Goal: Task Accomplishment & Management: Complete application form

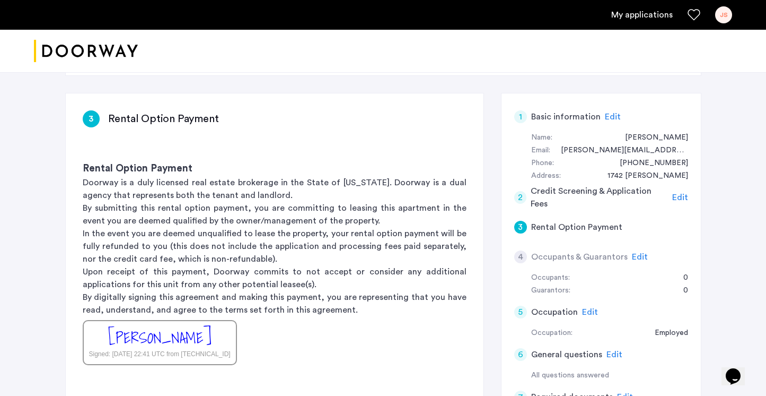
scroll to position [16, 0]
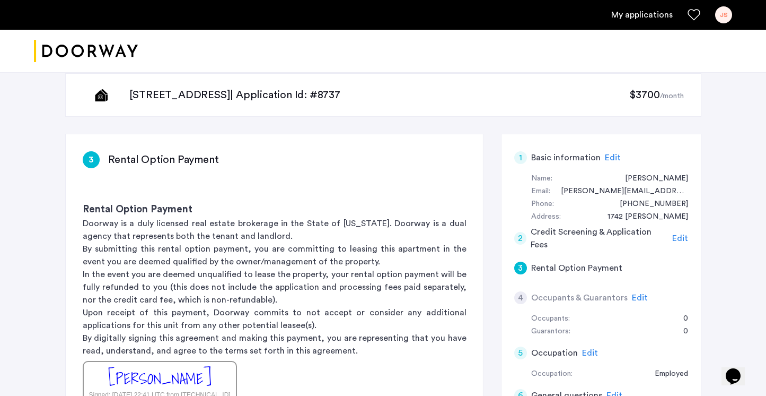
click at [683, 236] on span "Edit" at bounding box center [681, 238] width 16 height 8
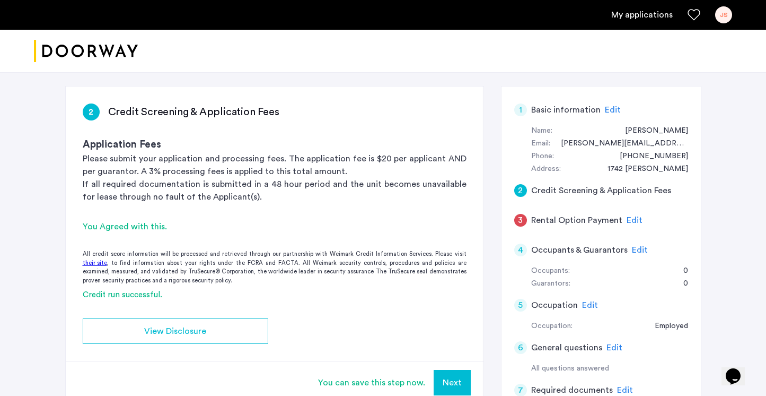
scroll to position [82, 0]
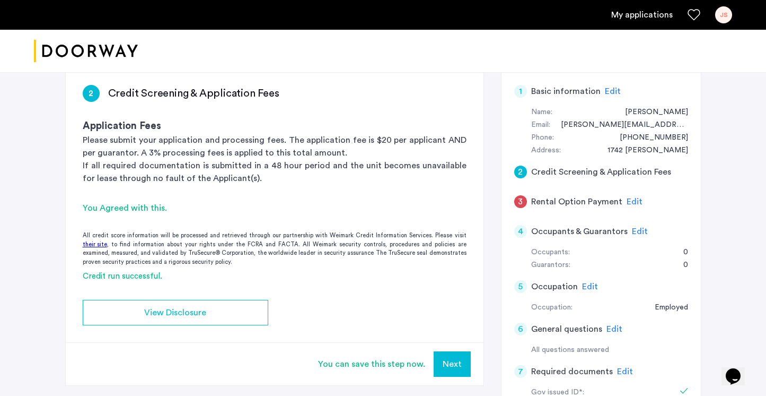
click at [636, 206] on span "Edit" at bounding box center [635, 201] width 16 height 8
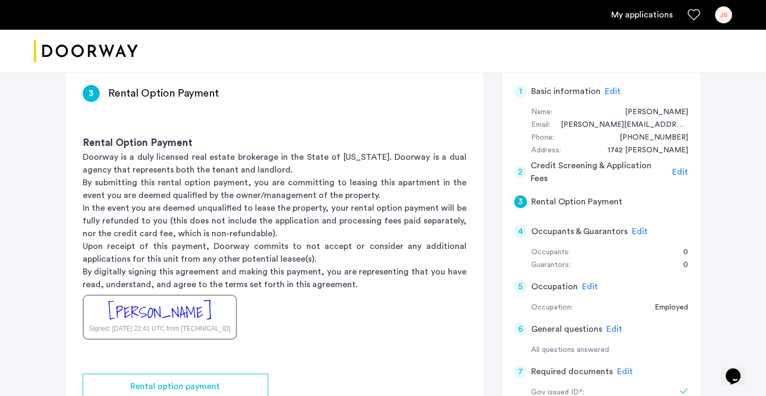
scroll to position [254, 0]
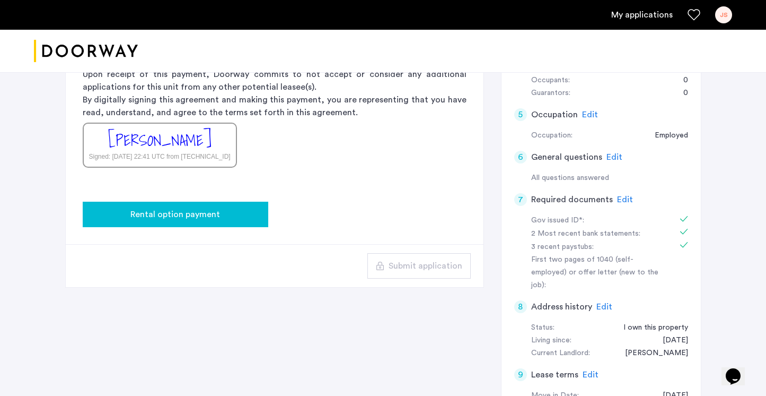
click at [252, 208] on div "Rental option payment" at bounding box center [175, 214] width 169 height 13
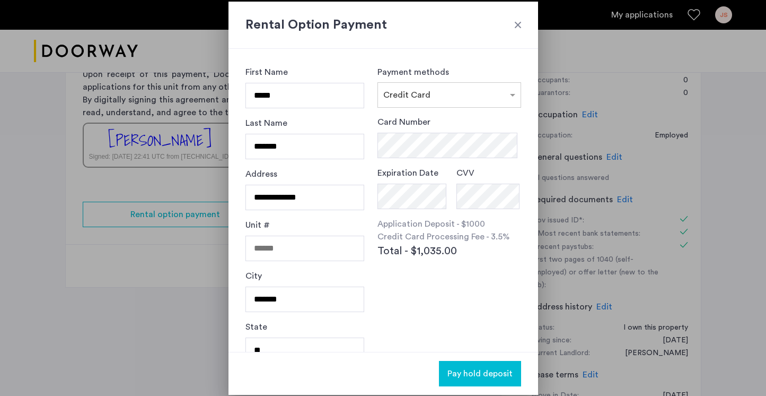
click at [517, 27] on div at bounding box center [518, 25] width 11 height 11
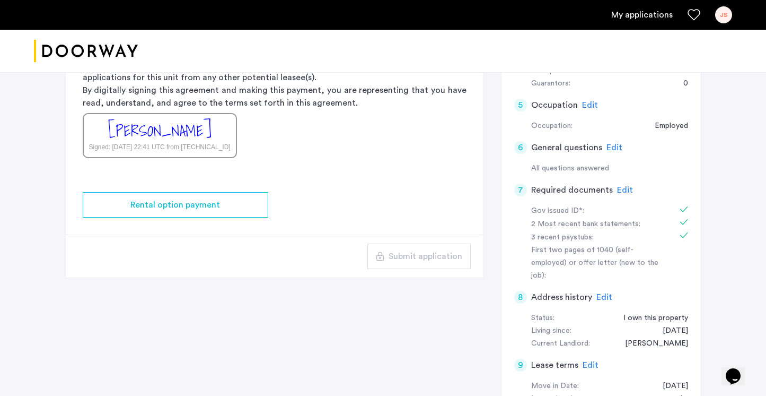
scroll to position [372, 0]
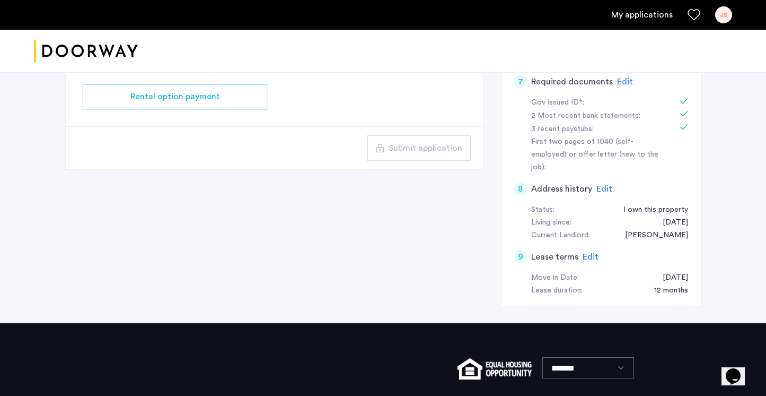
click at [585, 252] on span "Edit" at bounding box center [591, 256] width 16 height 8
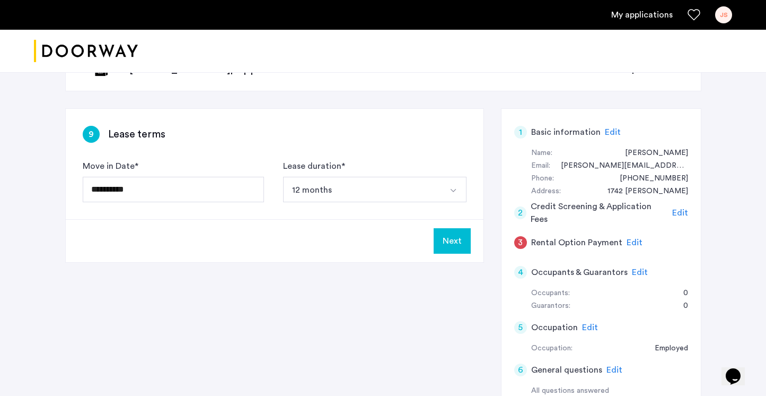
scroll to position [0, 0]
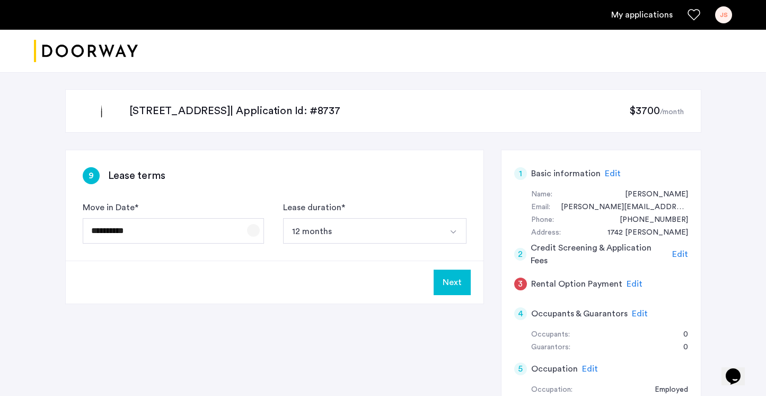
click at [247, 229] on span "Open calendar" at bounding box center [253, 229] width 25 height 25
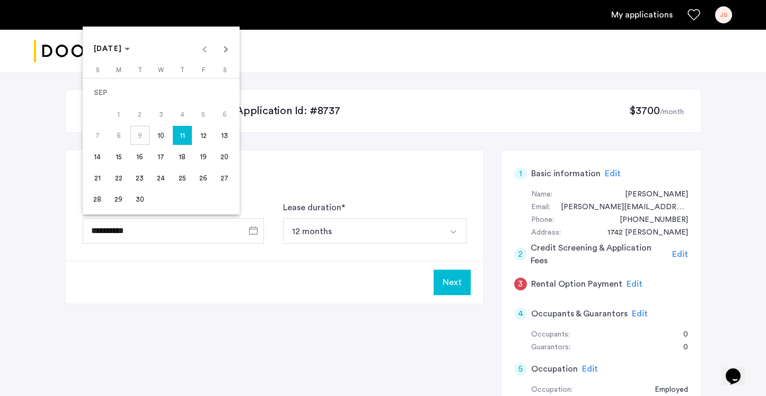
click at [243, 234] on div at bounding box center [383, 198] width 766 height 396
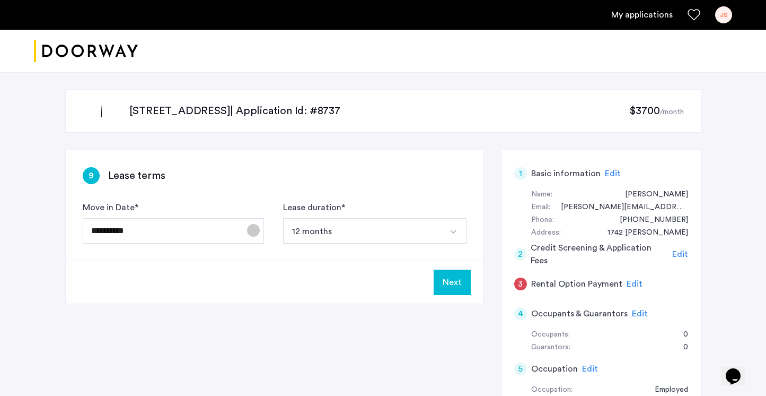
click at [252, 233] on span "Open calendar" at bounding box center [253, 229] width 25 height 25
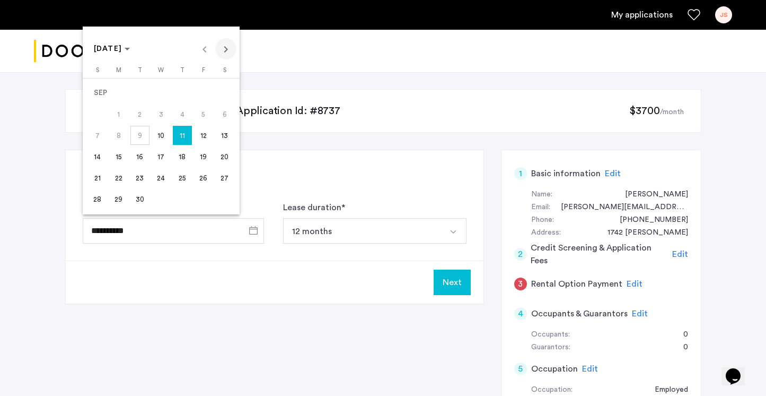
click at [228, 51] on span "Next month" at bounding box center [225, 48] width 21 height 21
click at [208, 51] on span "Previous month" at bounding box center [204, 48] width 21 height 21
click at [137, 159] on span "16" at bounding box center [139, 156] width 19 height 19
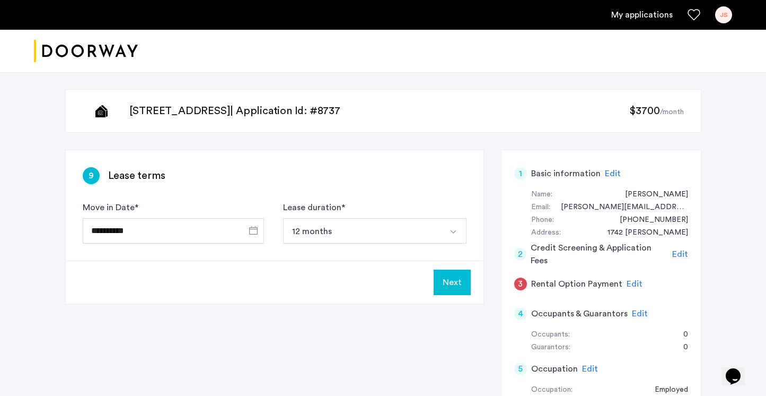
type input "**********"
click at [442, 286] on button "Next" at bounding box center [452, 281] width 37 height 25
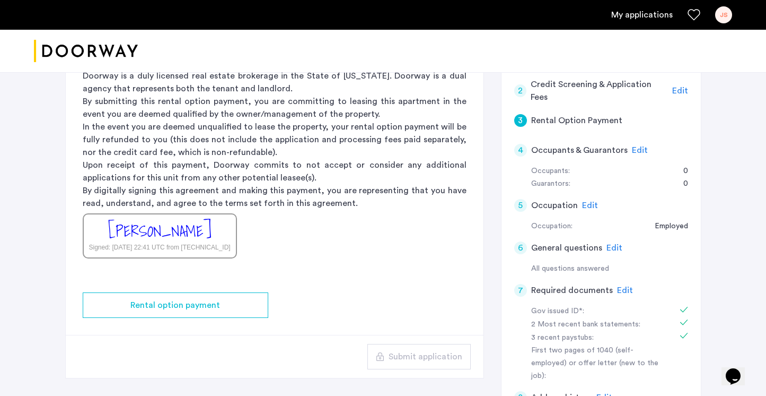
scroll to position [179, 0]
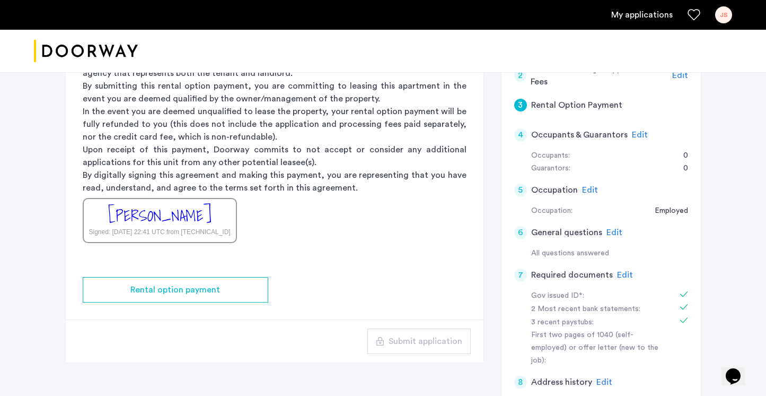
click at [619, 272] on span "Edit" at bounding box center [625, 274] width 16 height 8
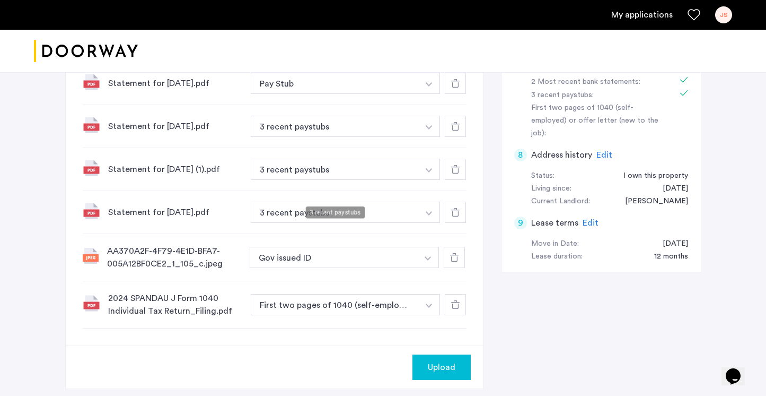
scroll to position [427, 0]
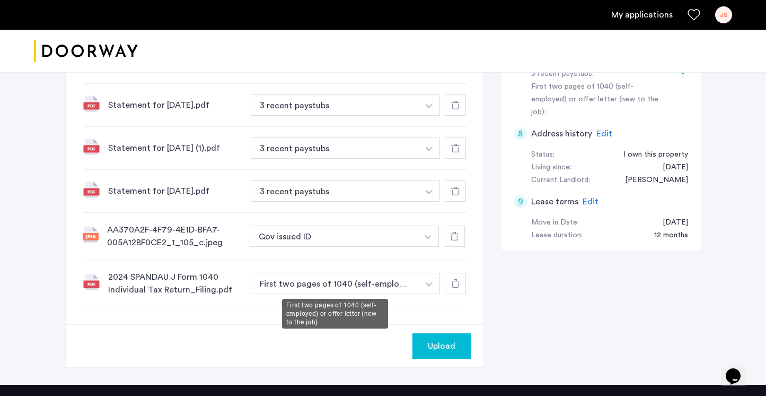
click at [352, 280] on button "First two pages of 1040 (self-employed) or offer letter (new to the job)" at bounding box center [335, 283] width 169 height 21
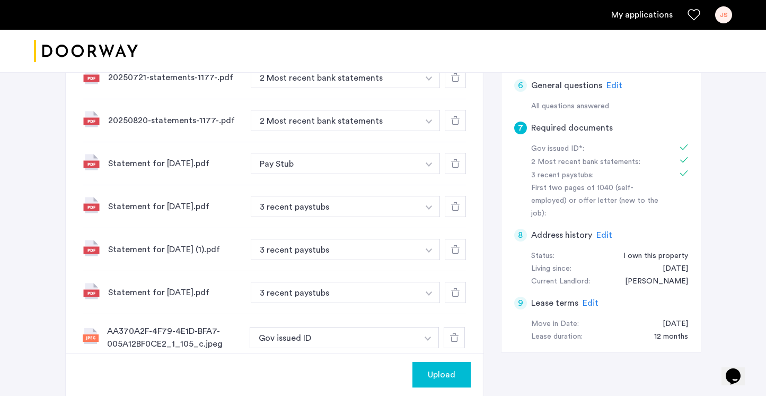
scroll to position [334, 0]
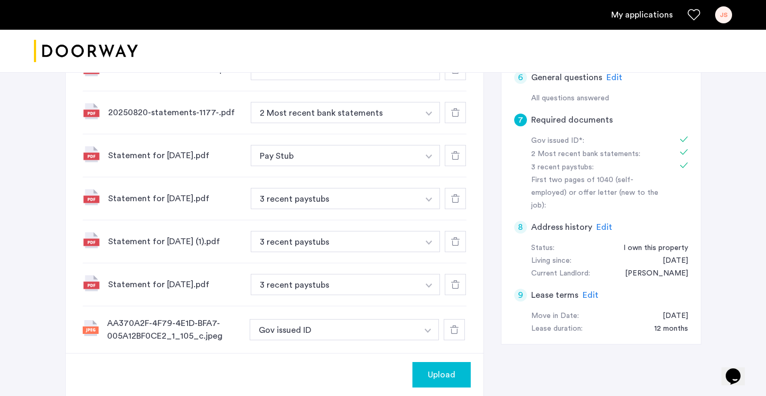
click at [447, 378] on span "Upload" at bounding box center [442, 374] width 28 height 13
click at [439, 368] on button "Next" at bounding box center [452, 374] width 37 height 25
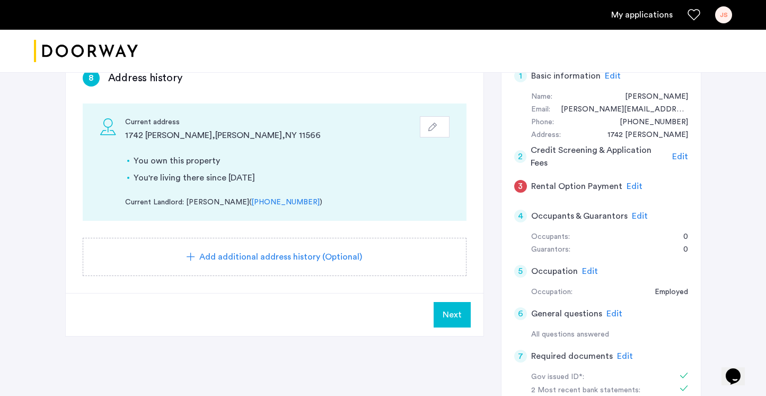
scroll to position [201, 0]
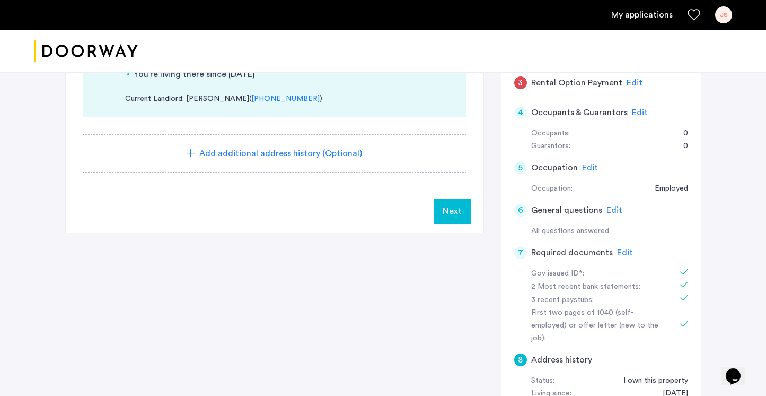
click at [451, 213] on span "Next" at bounding box center [452, 211] width 19 height 13
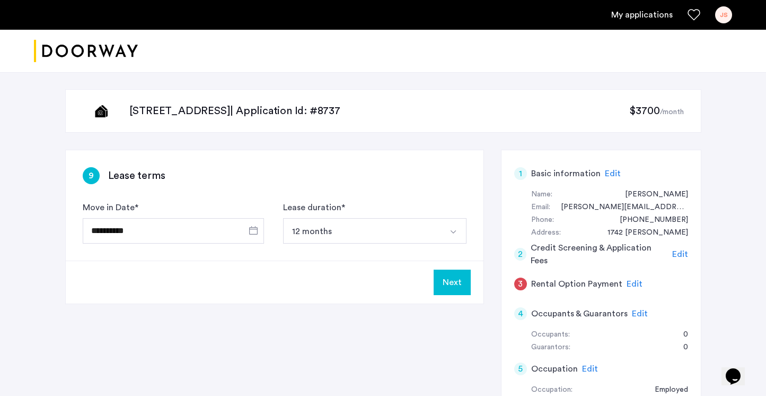
click at [458, 280] on button "Next" at bounding box center [452, 281] width 37 height 25
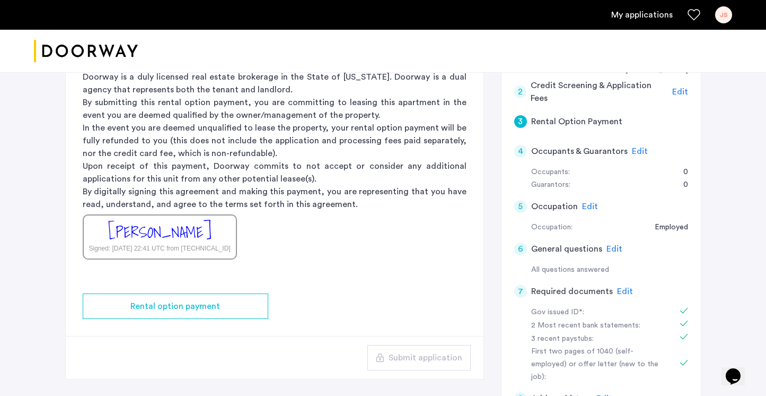
scroll to position [164, 0]
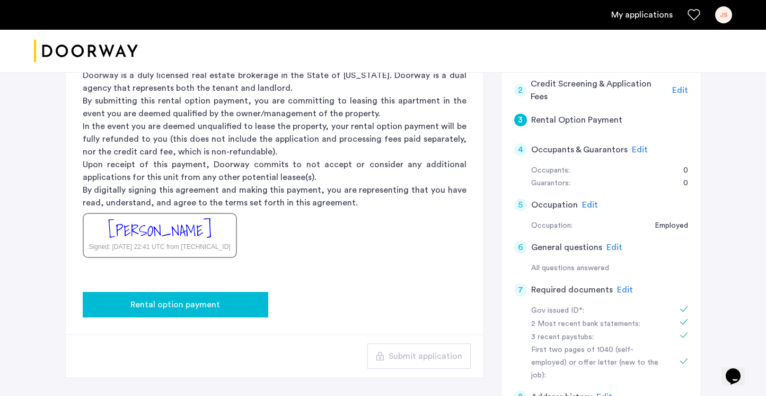
click at [261, 299] on button "Rental option payment" at bounding box center [176, 304] width 186 height 25
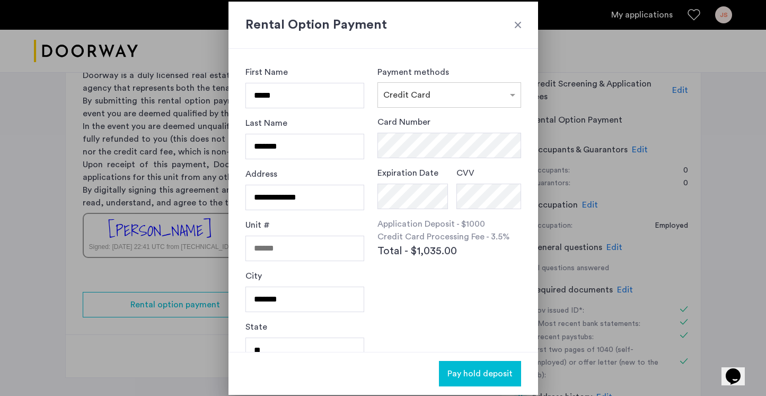
scroll to position [0, 0]
click at [470, 370] on span "Pay hold deposit" at bounding box center [480, 373] width 65 height 13
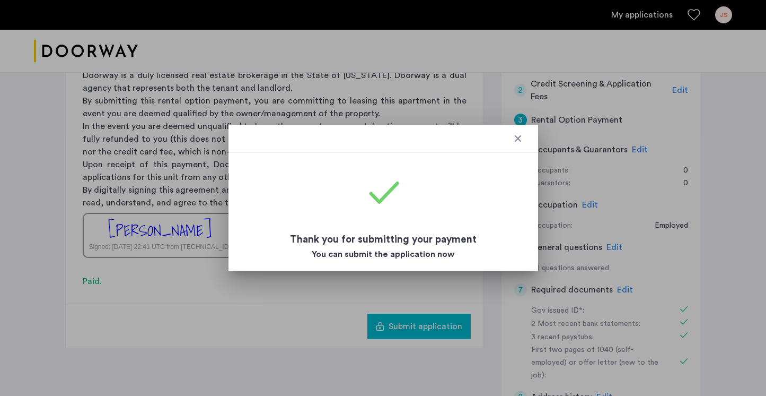
click at [436, 243] on h3 "Thank you for submitting your payment" at bounding box center [383, 239] width 279 height 15
click at [324, 290] on div at bounding box center [383, 198] width 766 height 396
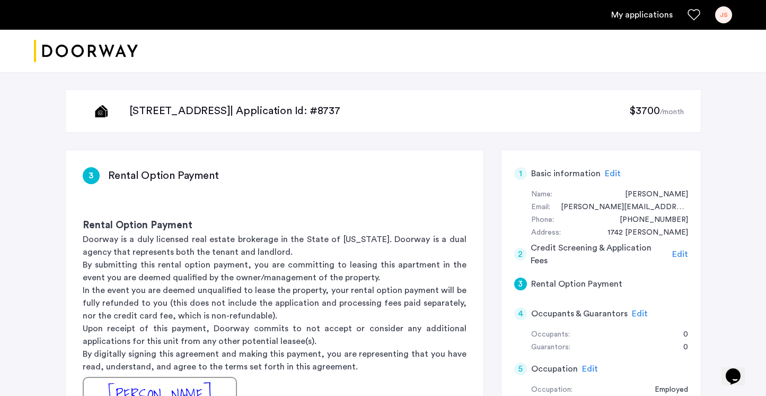
scroll to position [164, 0]
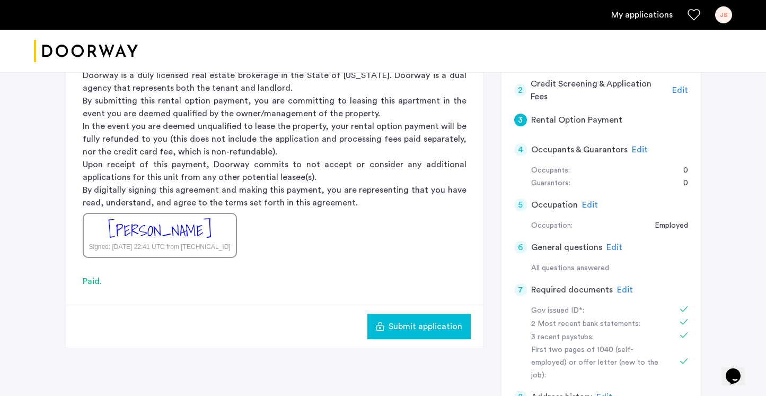
click at [390, 324] on span "Submit application" at bounding box center [426, 326] width 74 height 13
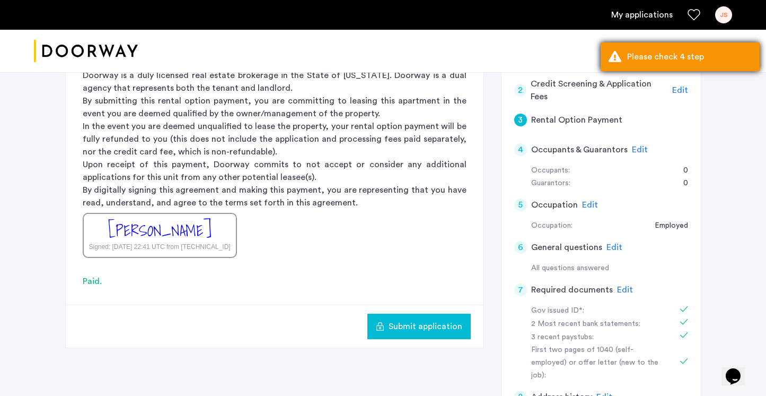
click at [640, 56] on div "Please check 4 step" at bounding box center [689, 56] width 125 height 13
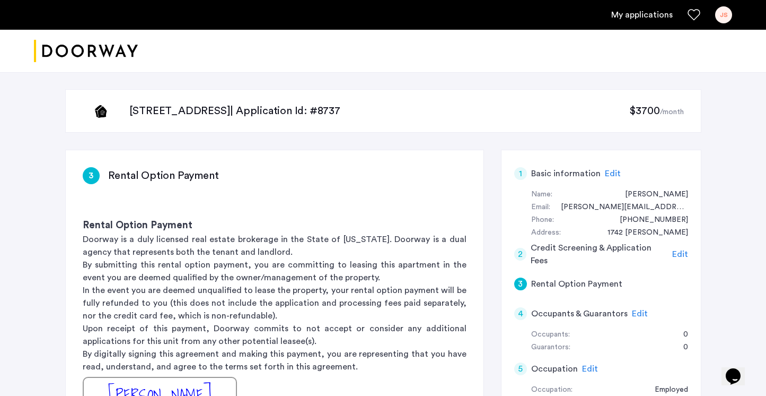
scroll to position [233, 0]
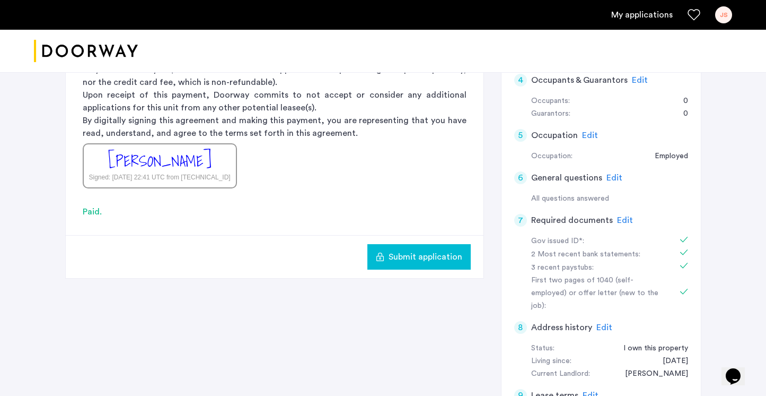
click at [458, 249] on button "Submit application" at bounding box center [419, 256] width 103 height 25
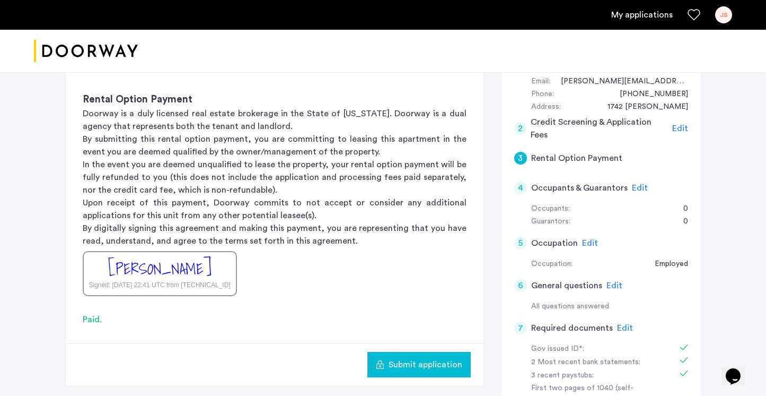
scroll to position [120, 0]
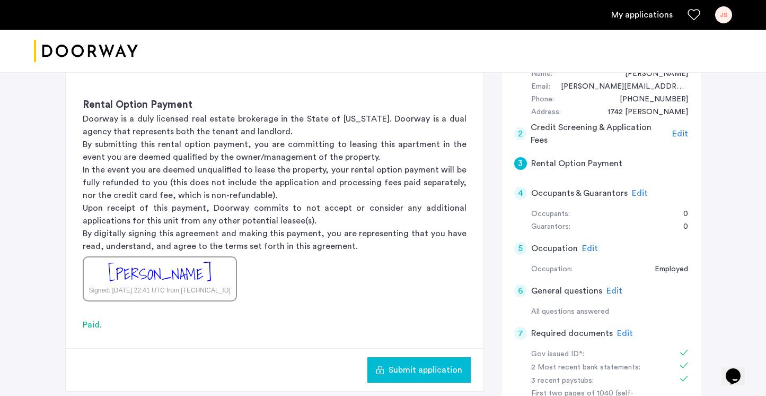
click at [632, 193] on span "Edit" at bounding box center [640, 193] width 16 height 8
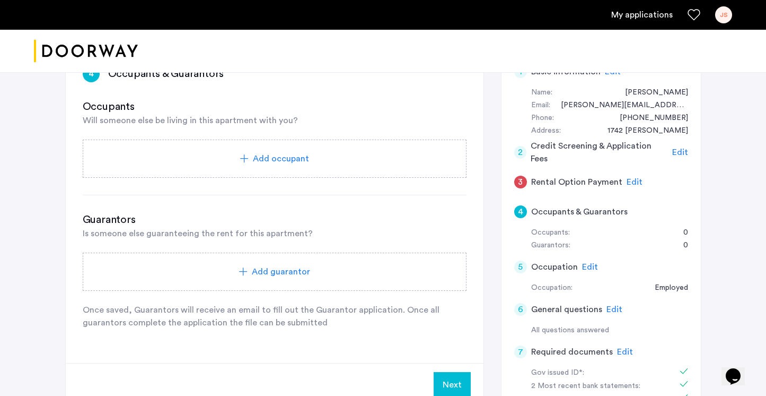
scroll to position [264, 0]
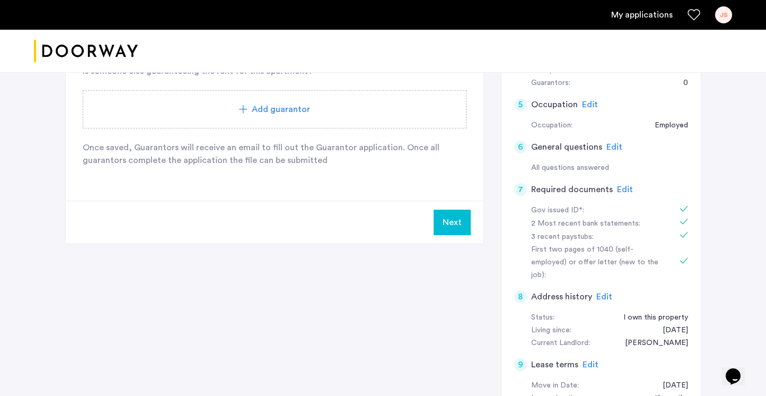
click at [447, 226] on button "Next" at bounding box center [452, 222] width 37 height 25
